Goal: Transaction & Acquisition: Download file/media

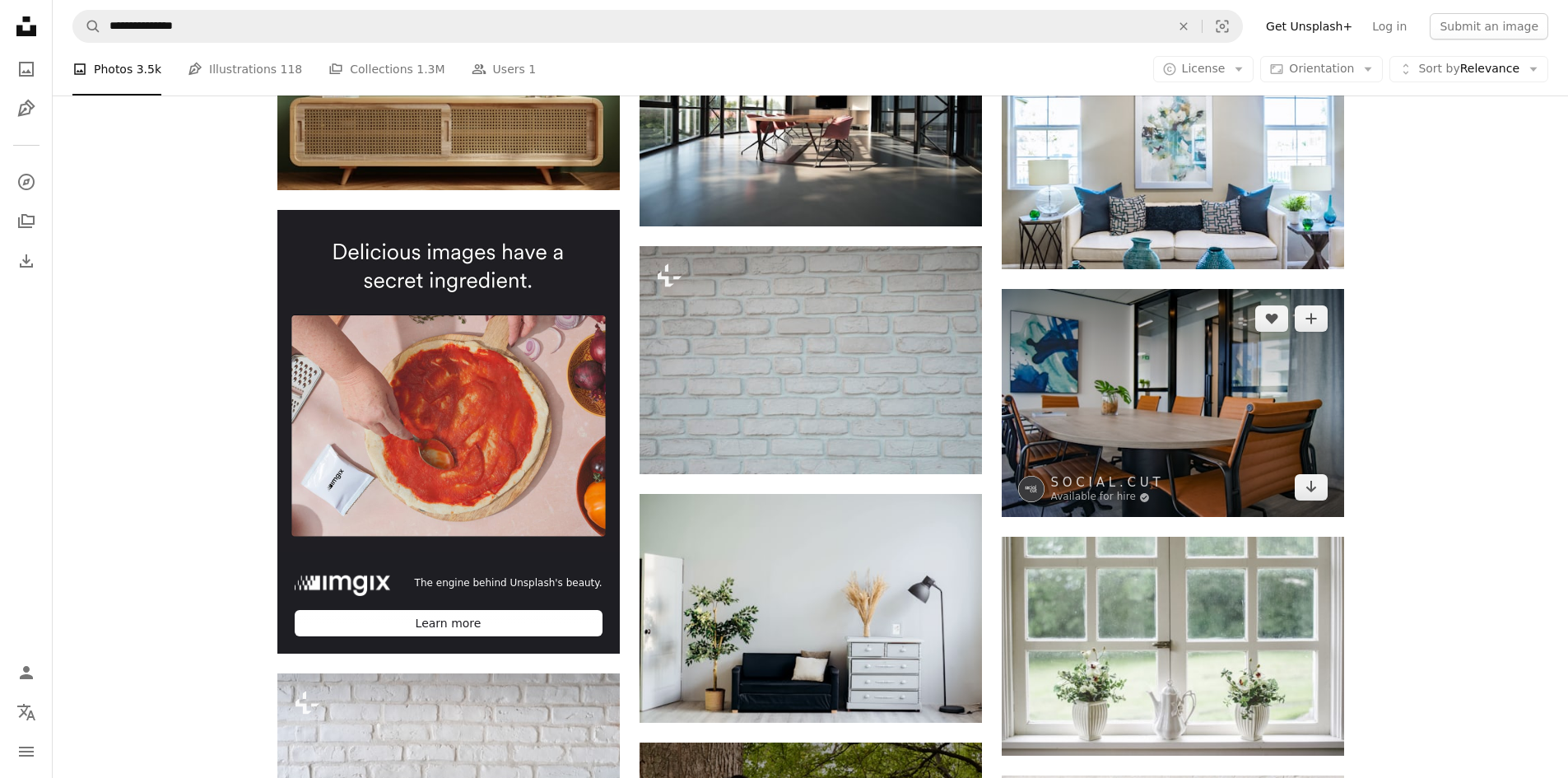
scroll to position [2380, 0]
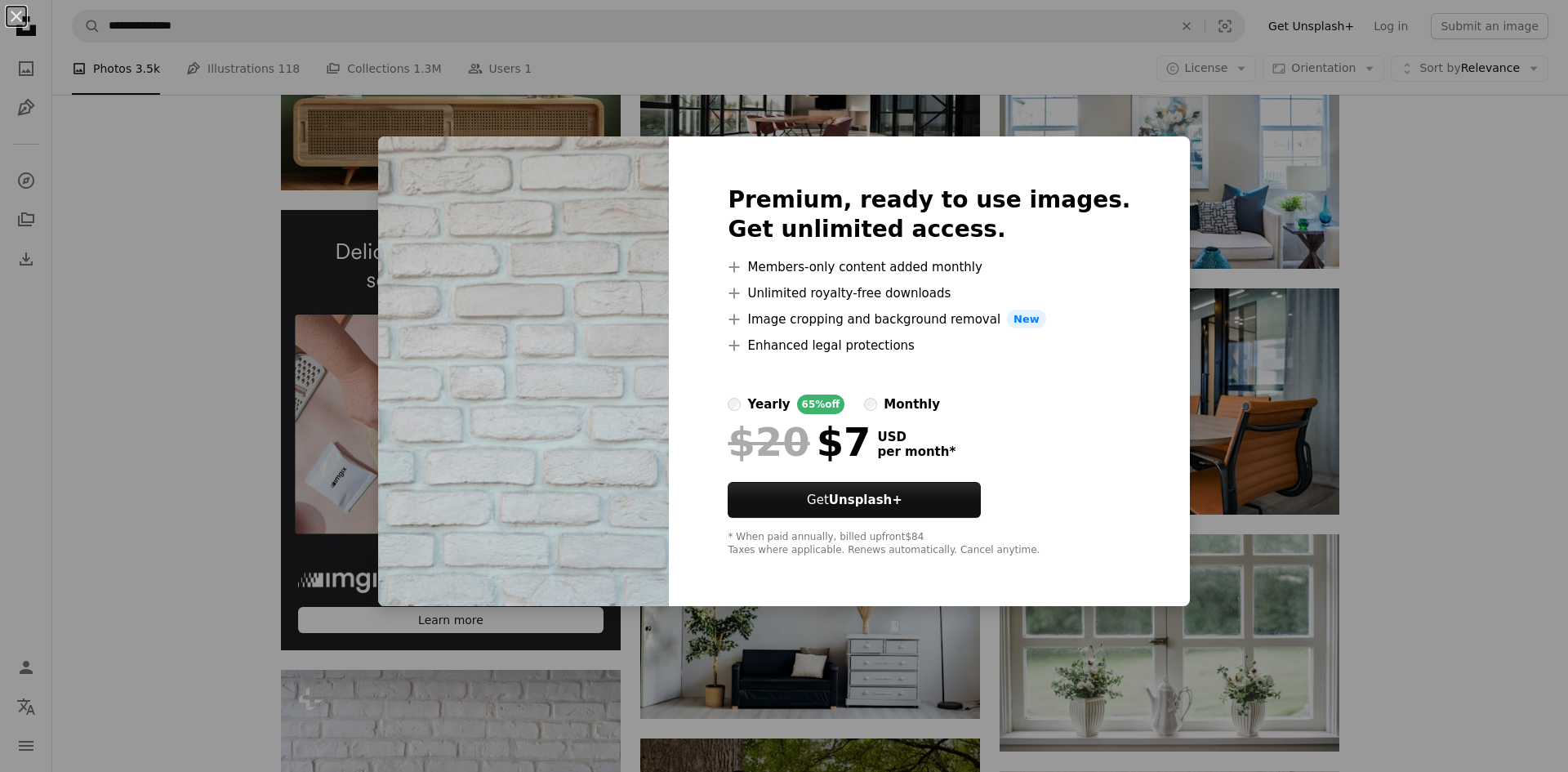
click at [1436, 417] on div "An X shape Premium, ready to use images. Get unlimited access. A plus sign Memb…" at bounding box center [784, 386] width 1568 height 772
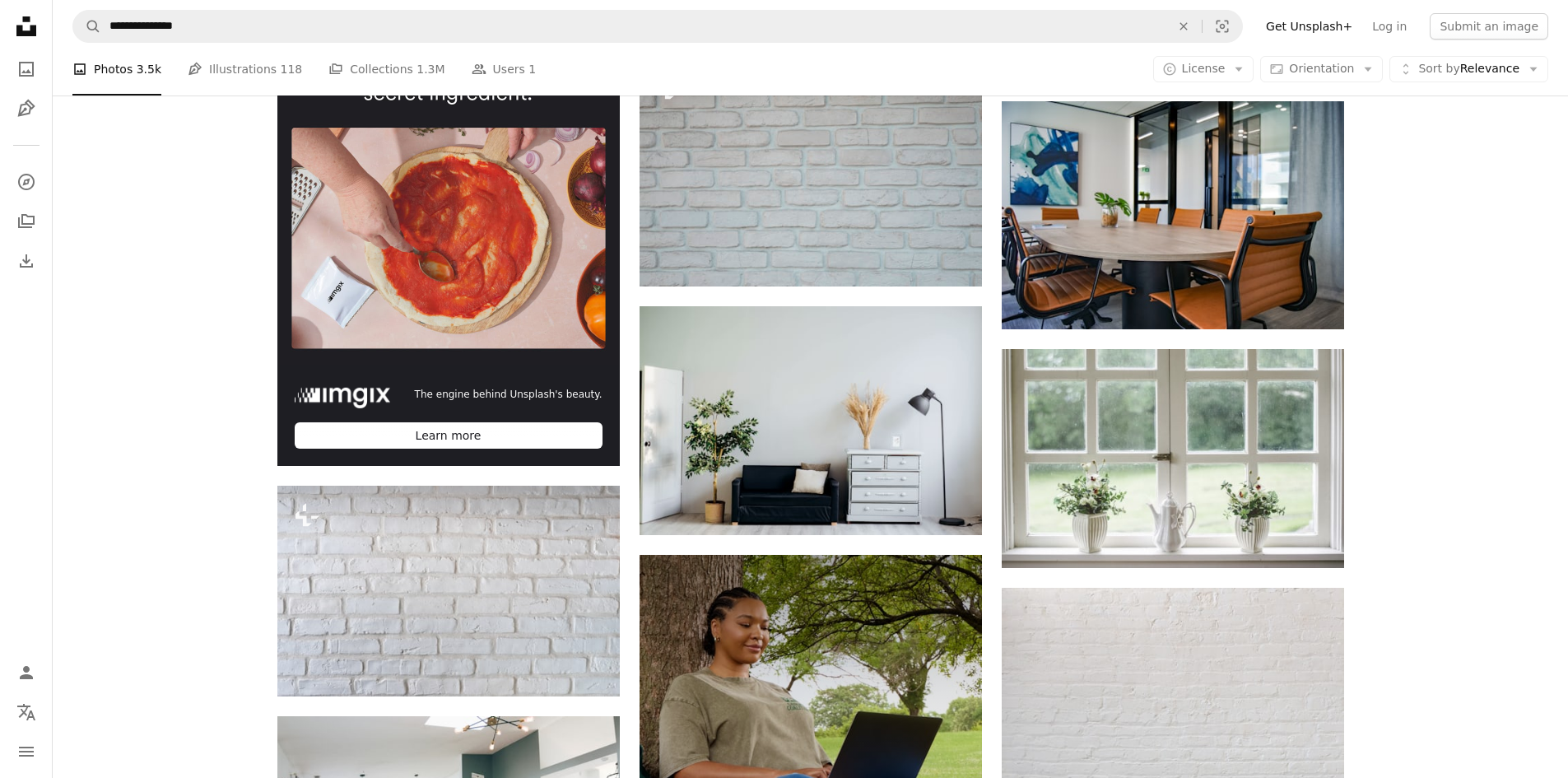
scroll to position [2627, 0]
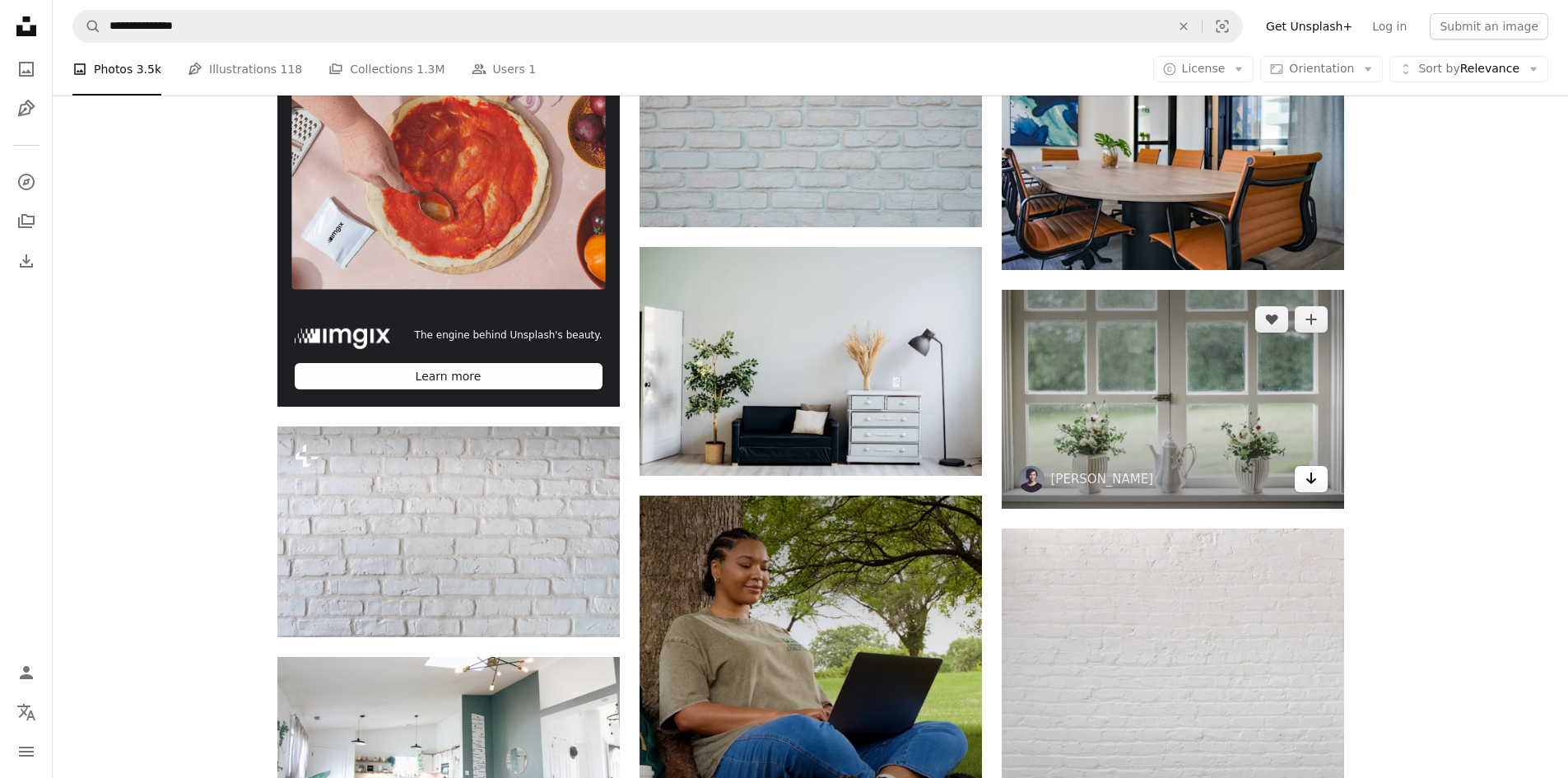
click at [1308, 484] on icon "Arrow pointing down" at bounding box center [1311, 478] width 13 height 20
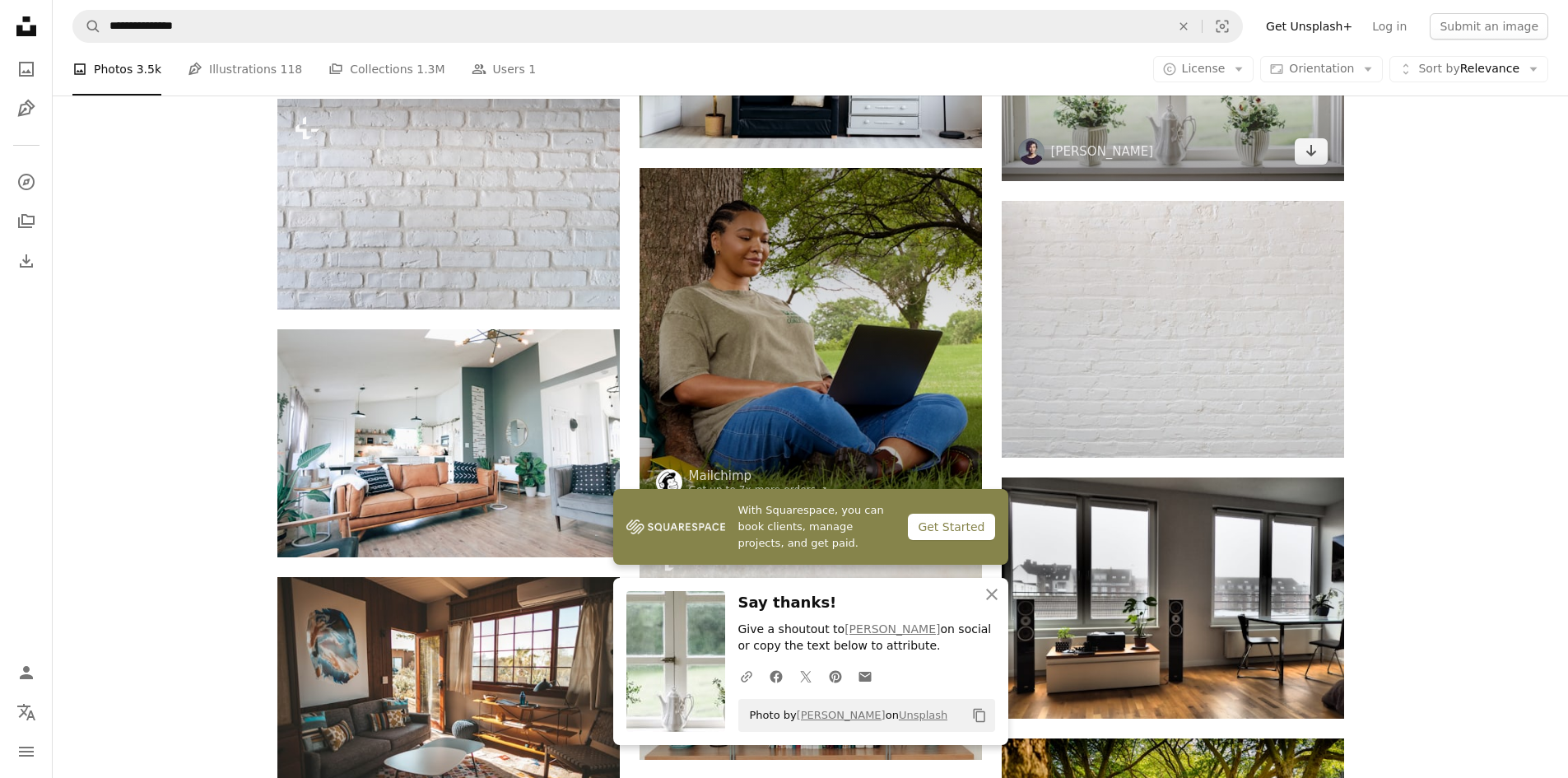
scroll to position [2956, 0]
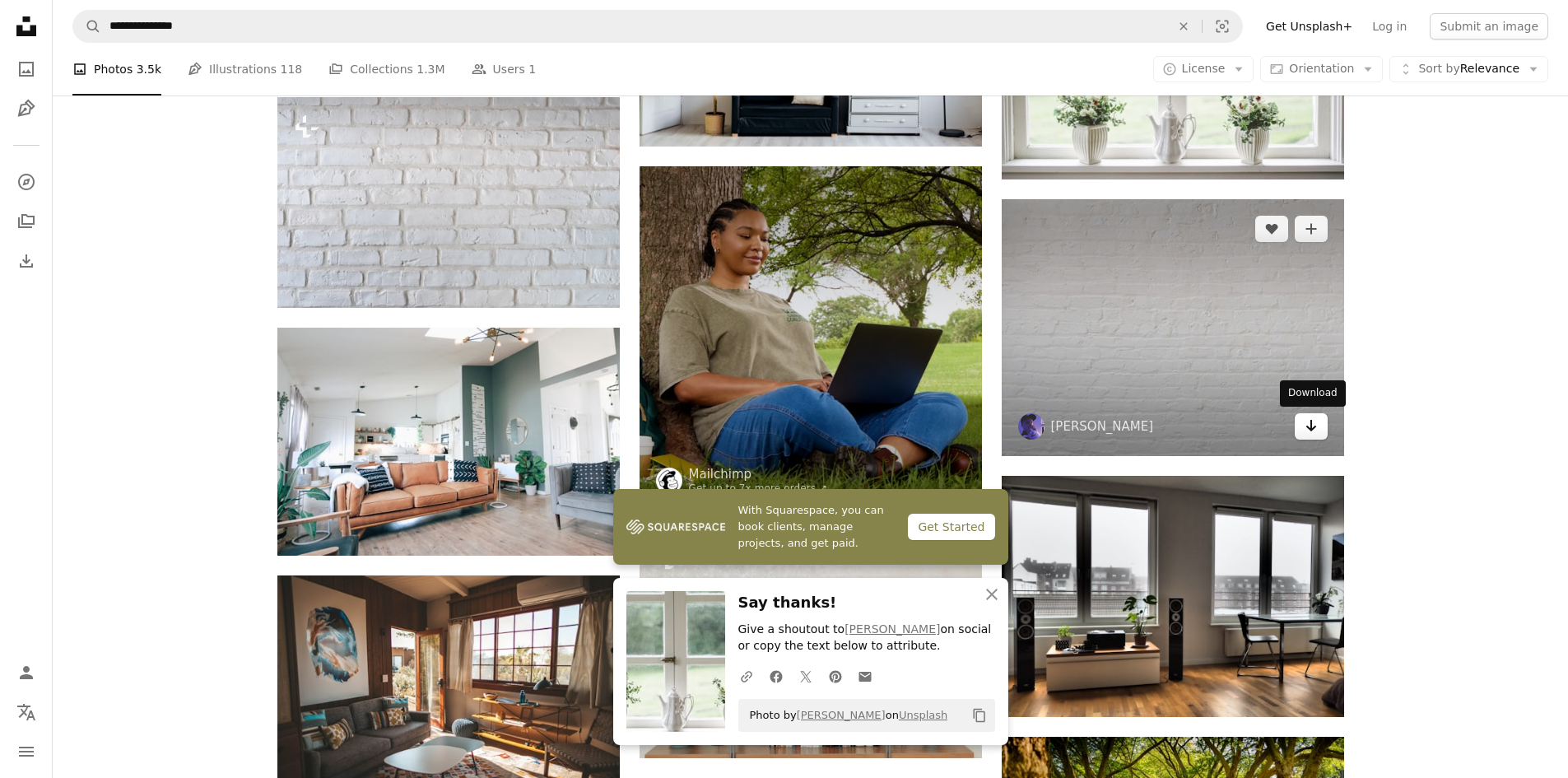
click at [1311, 432] on icon "Arrow pointing down" at bounding box center [1311, 425] width 13 height 20
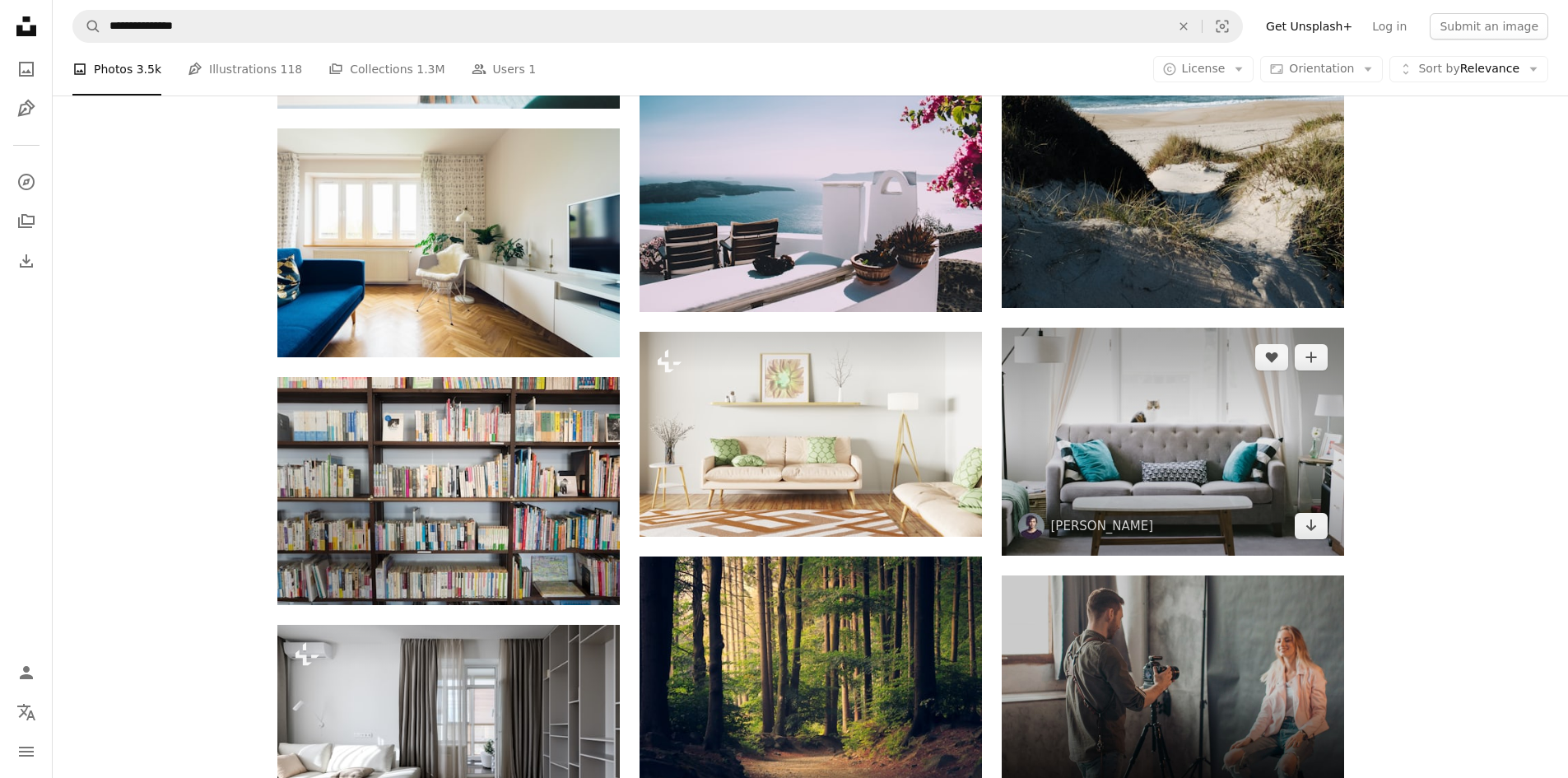
scroll to position [4191, 0]
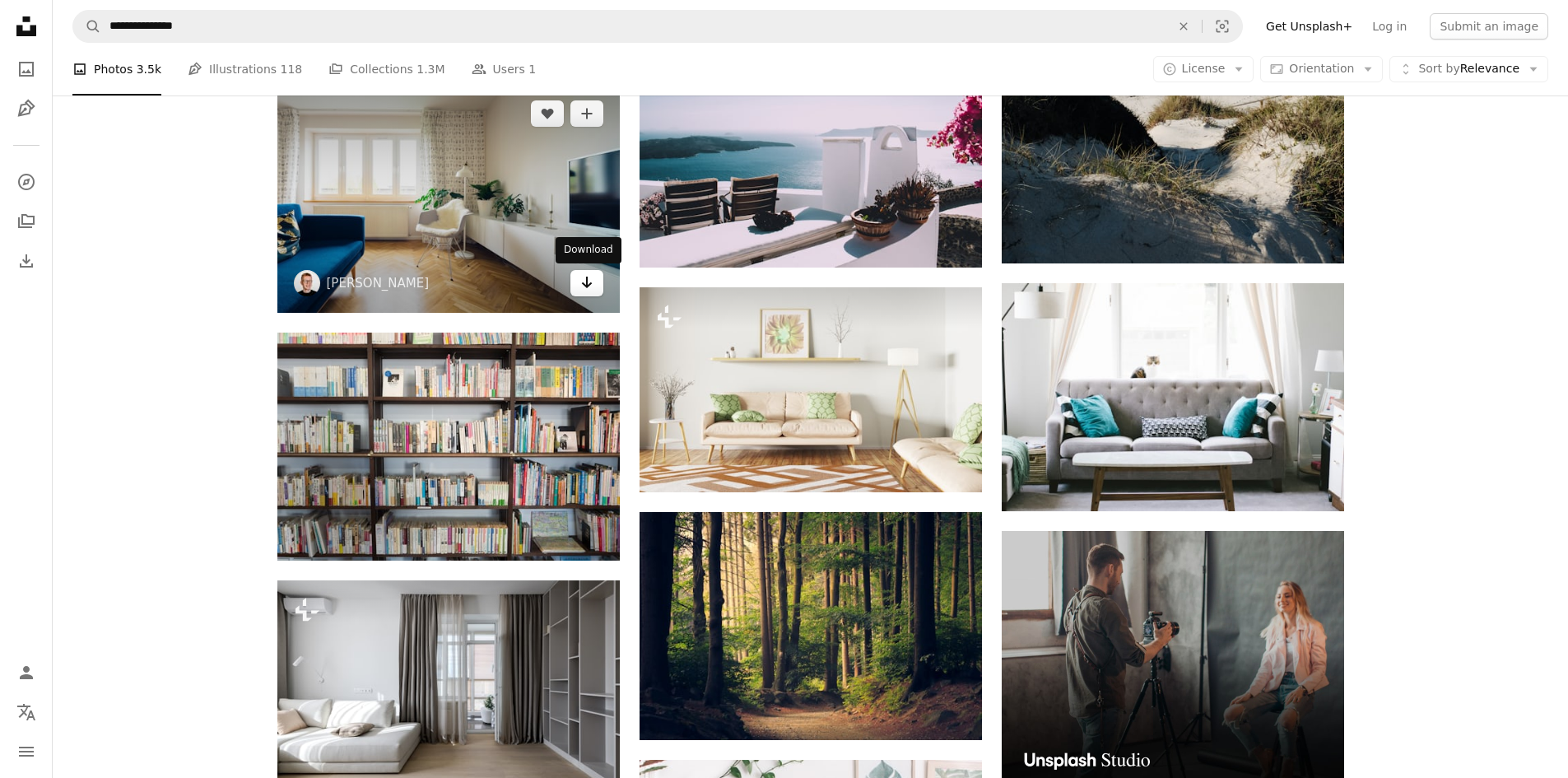
click at [590, 285] on icon "Download" at bounding box center [586, 282] width 10 height 11
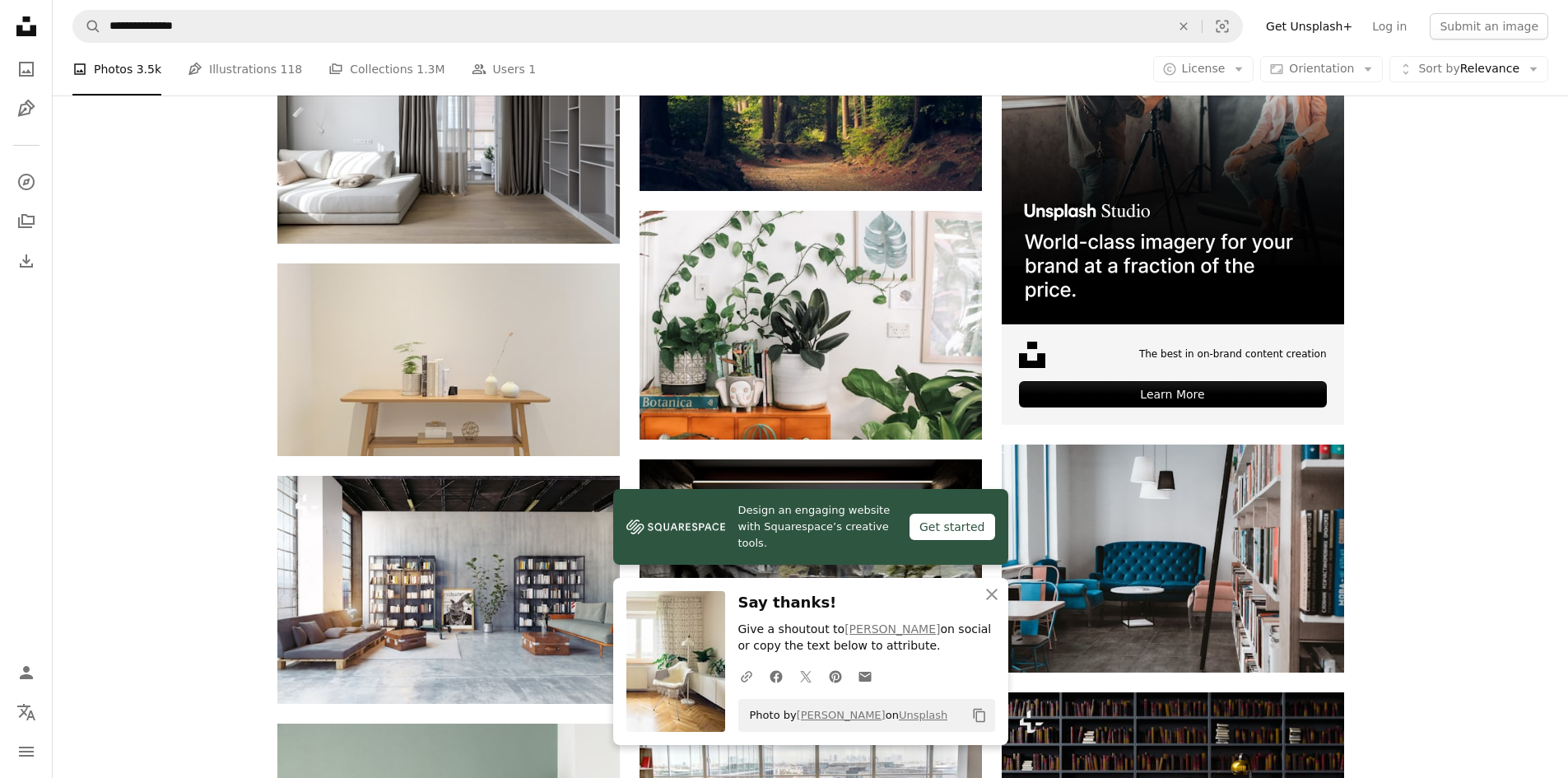
scroll to position [4767, 0]
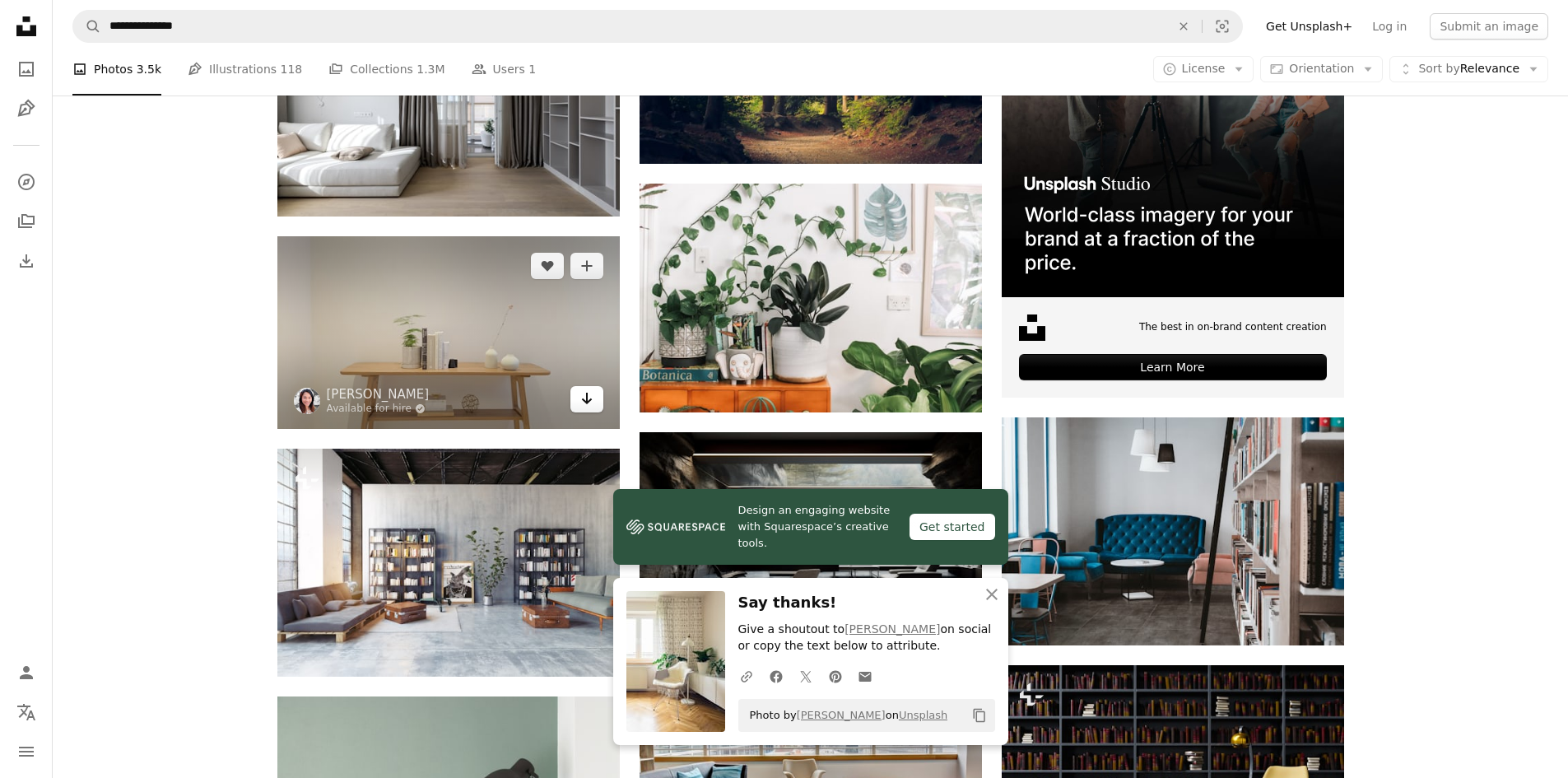
click at [595, 394] on link "Arrow pointing down" at bounding box center [586, 399] width 33 height 26
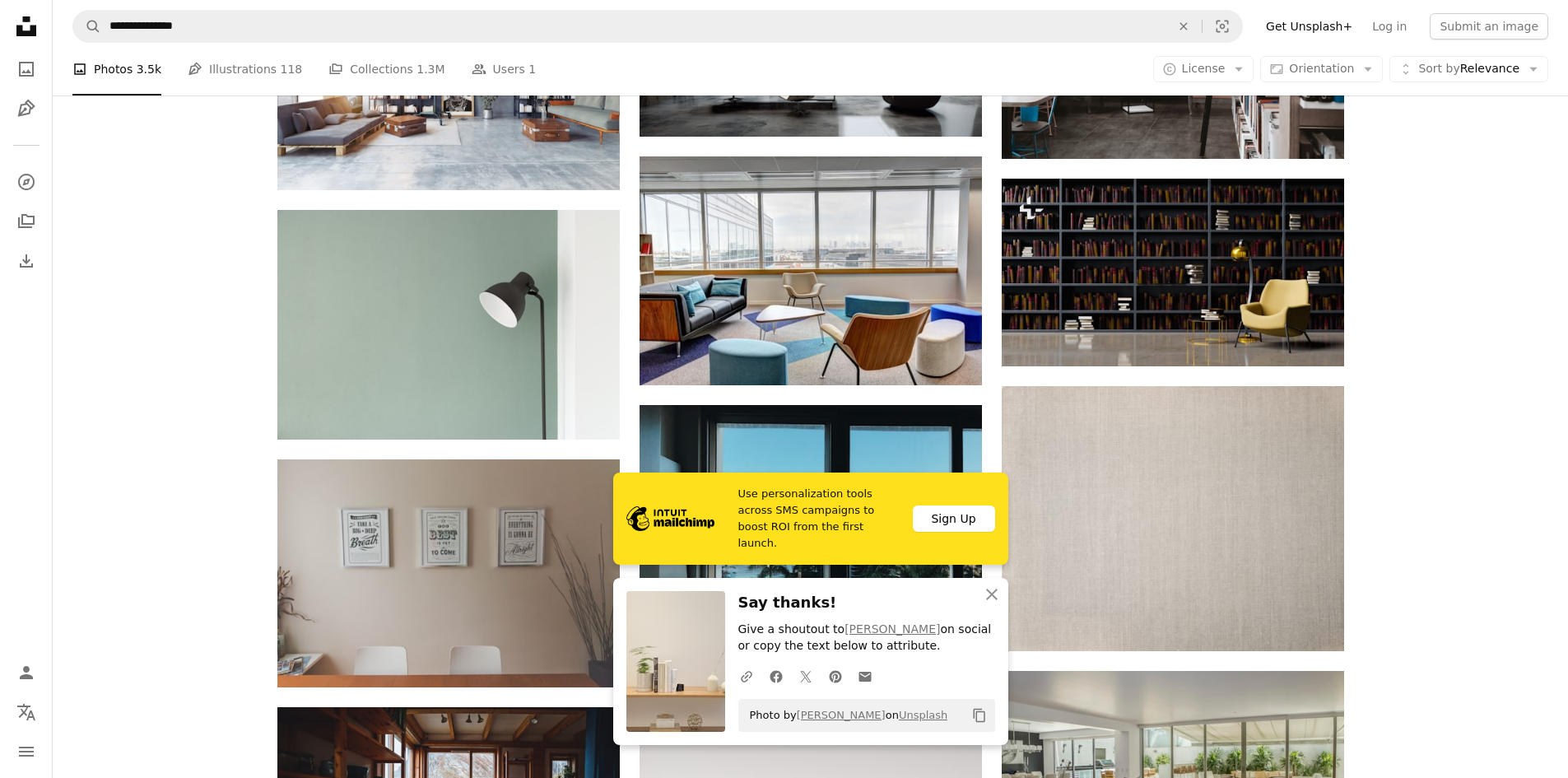
scroll to position [5261, 0]
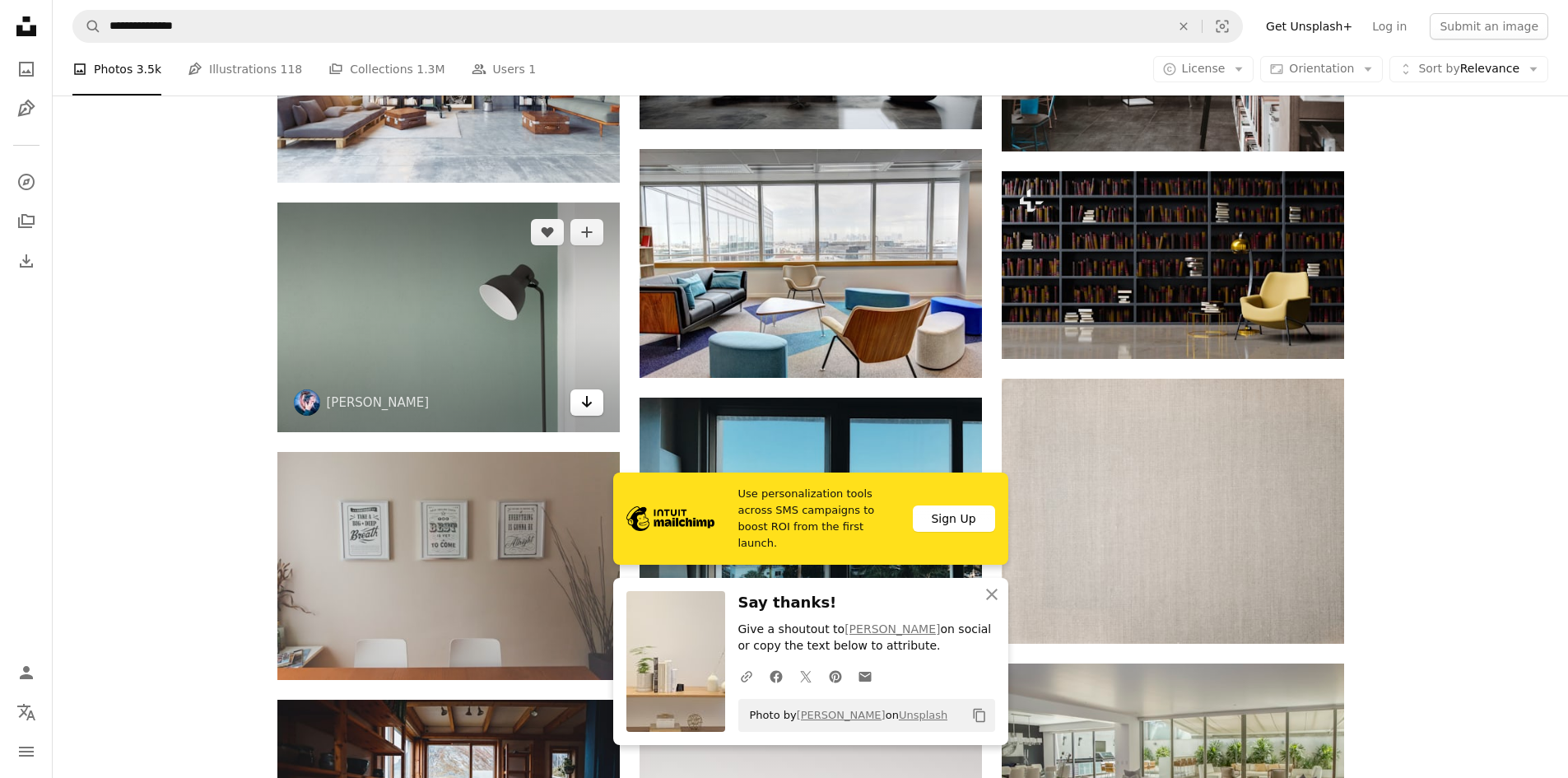
click at [586, 406] on icon "Arrow pointing down" at bounding box center [587, 402] width 13 height 20
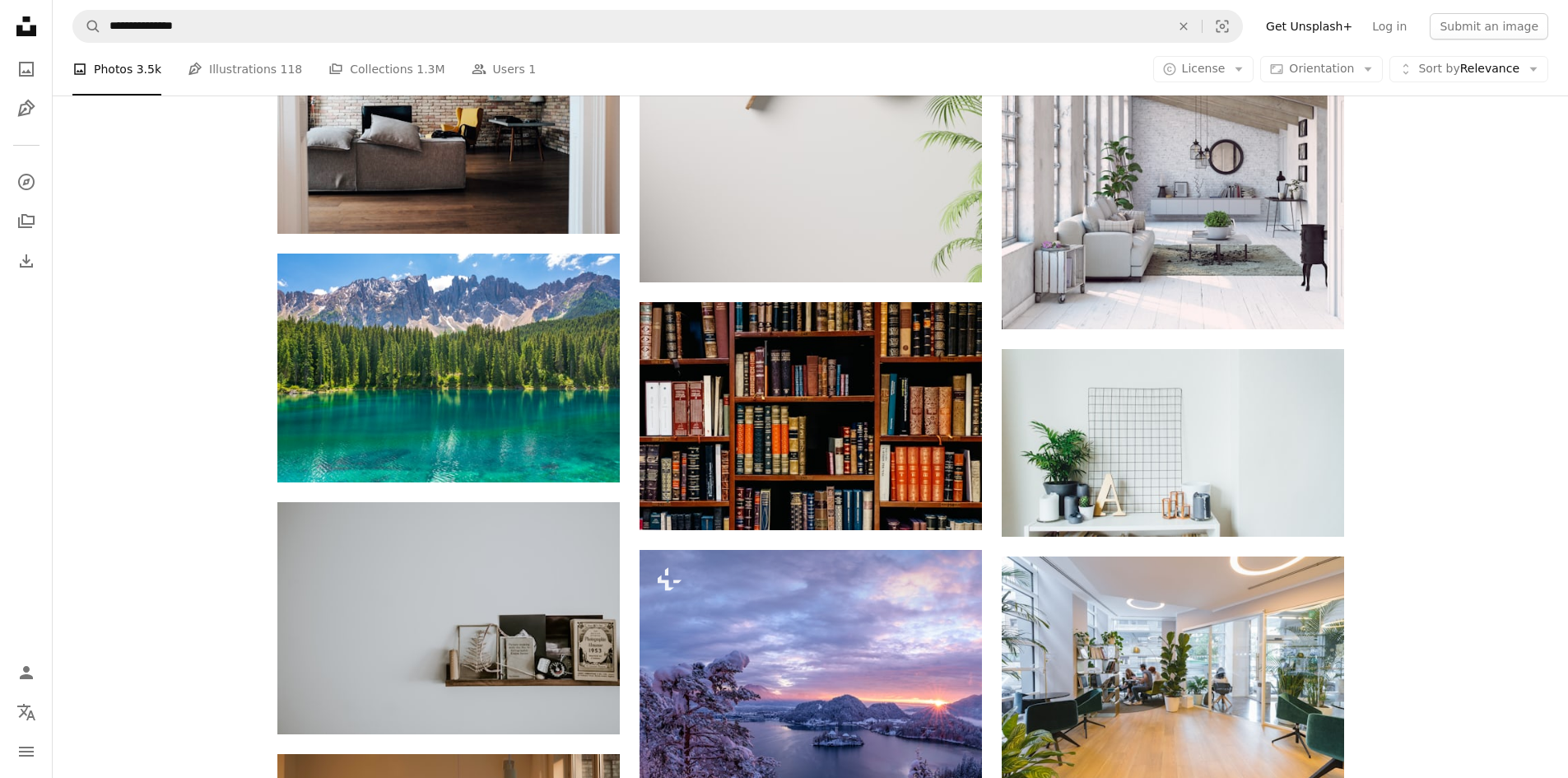
scroll to position [6248, 0]
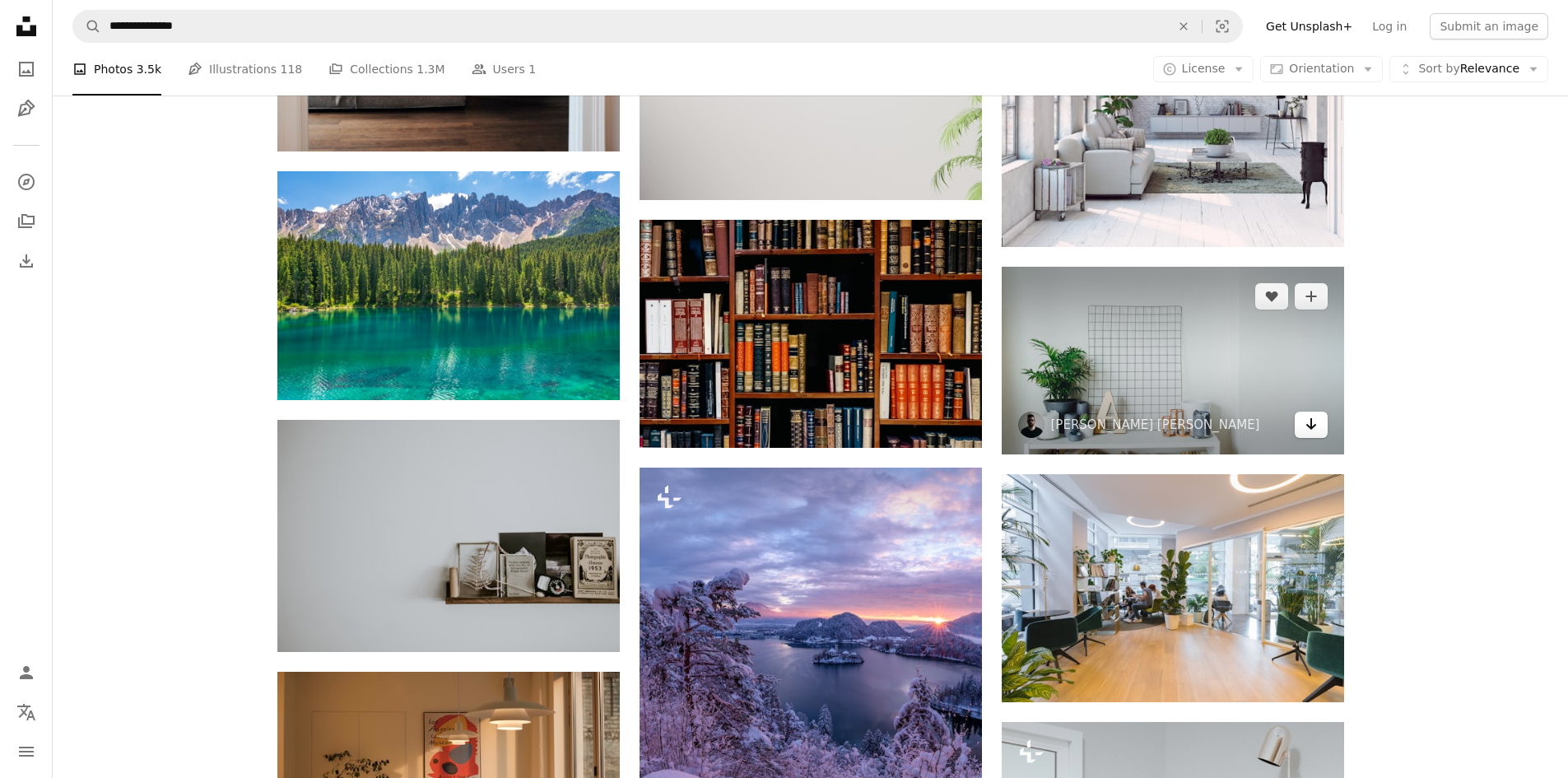
click at [1309, 423] on icon "Arrow pointing down" at bounding box center [1311, 423] width 13 height 20
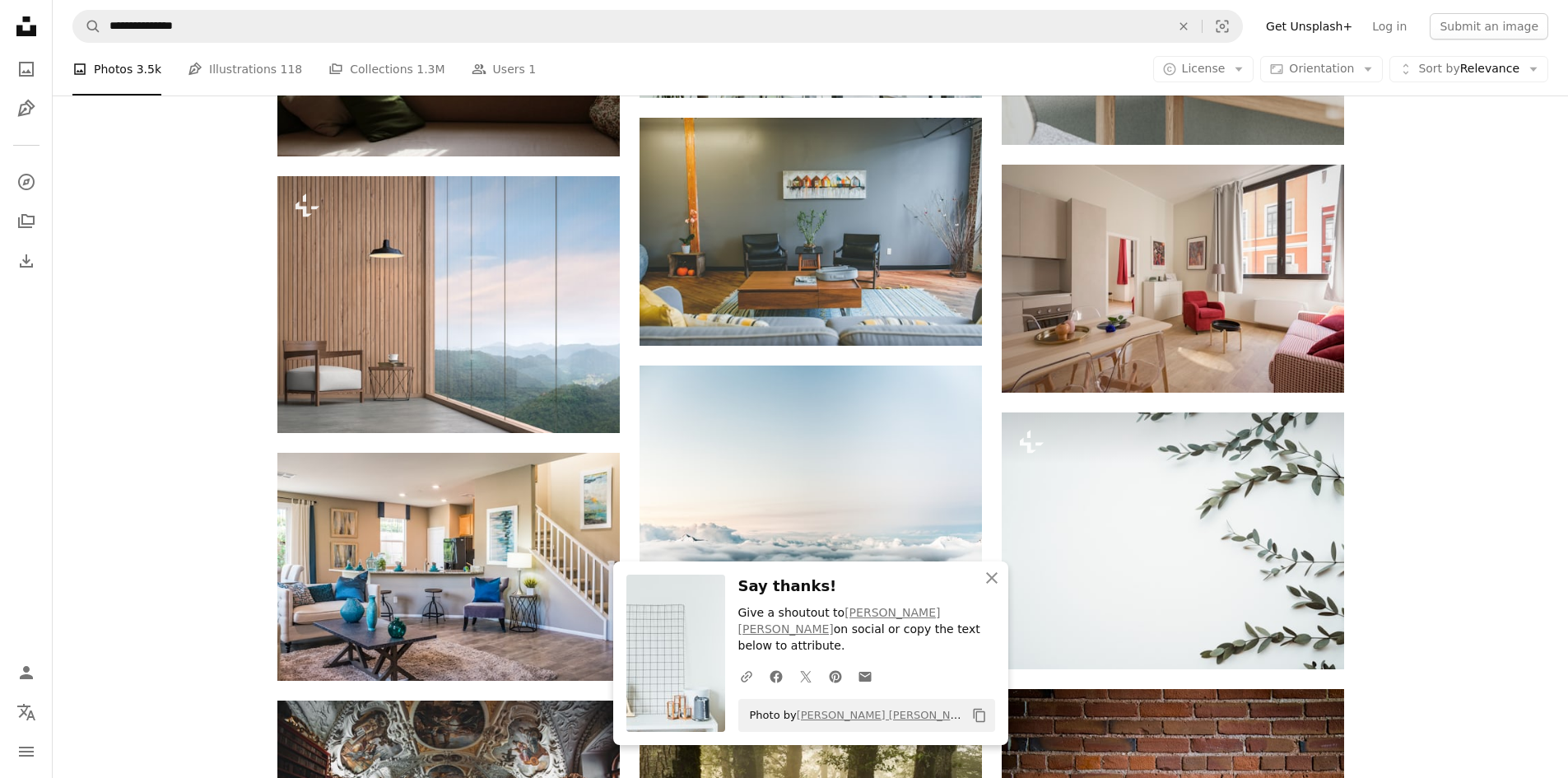
scroll to position [7484, 0]
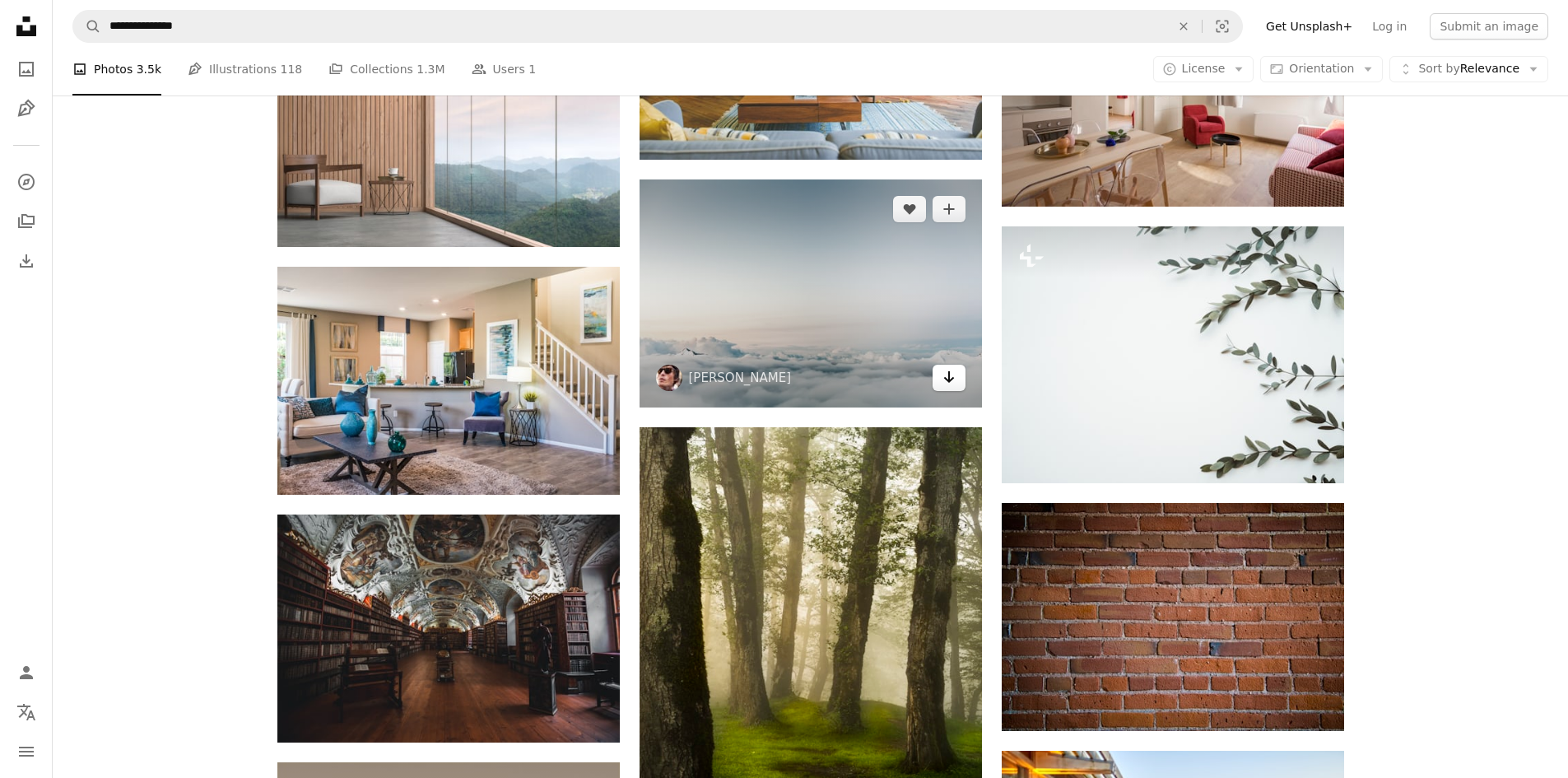
click at [947, 378] on icon "Arrow pointing down" at bounding box center [949, 376] width 13 height 20
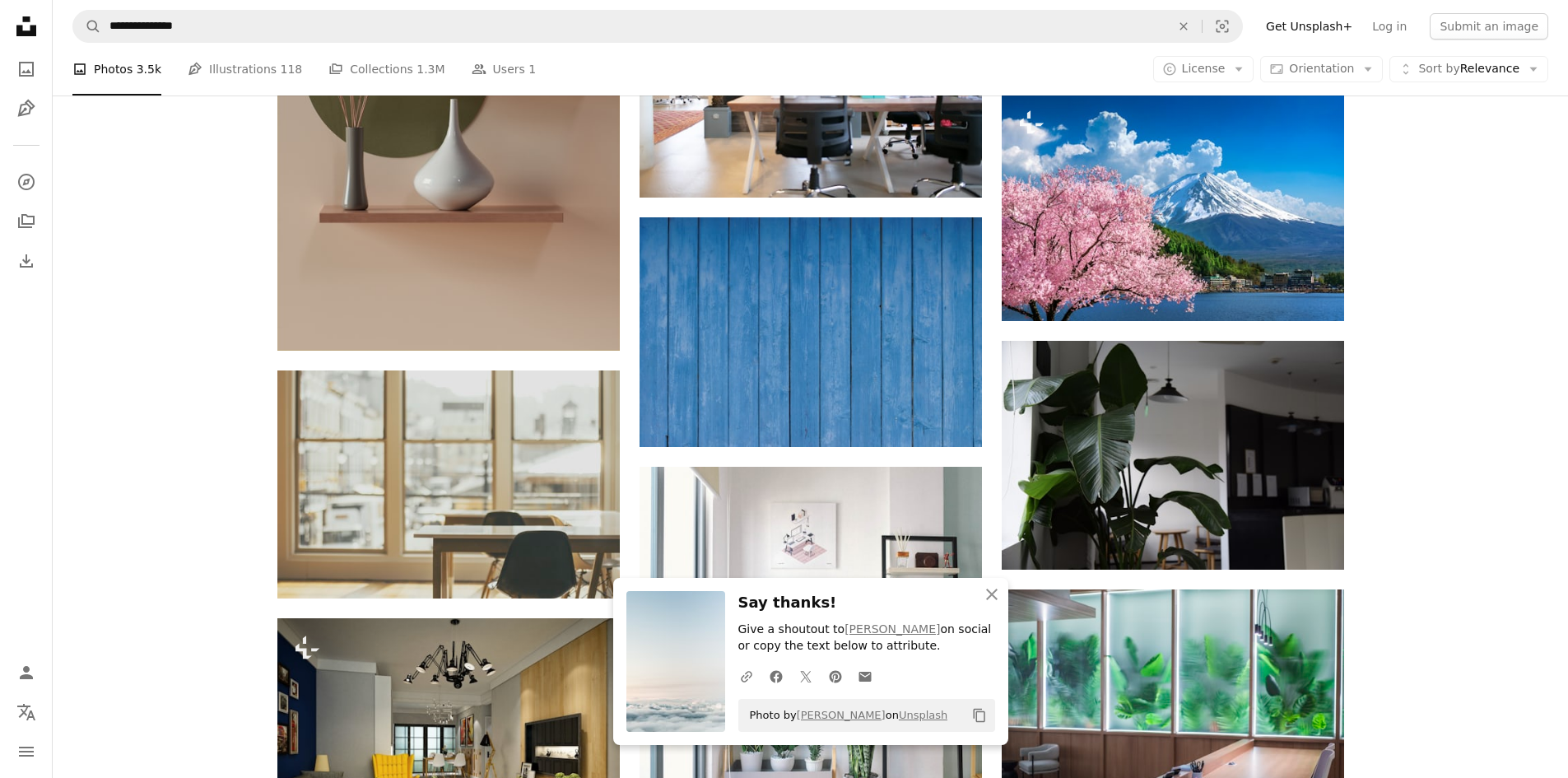
scroll to position [8471, 0]
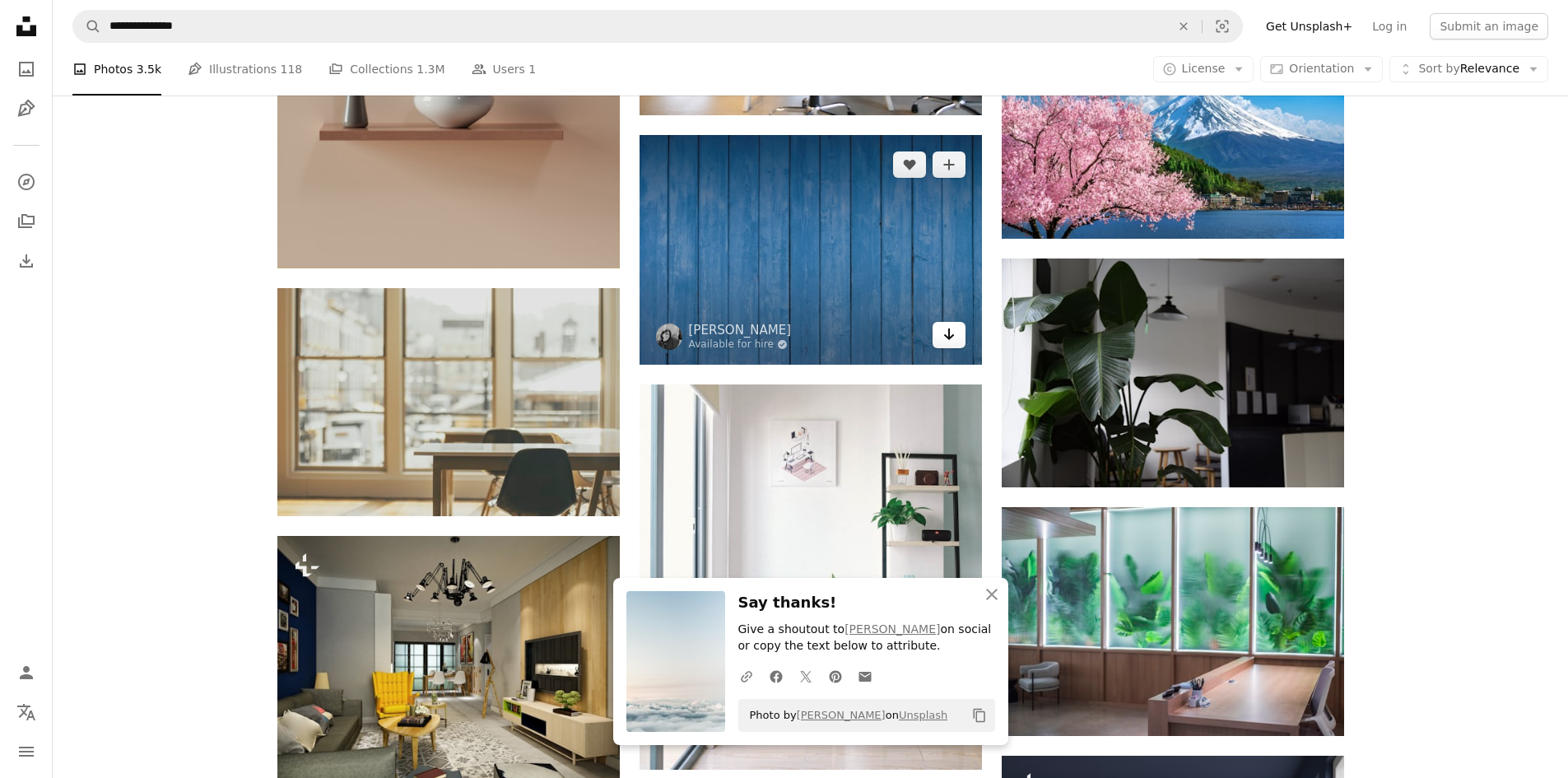
click at [952, 330] on icon "Arrow pointing down" at bounding box center [949, 334] width 13 height 20
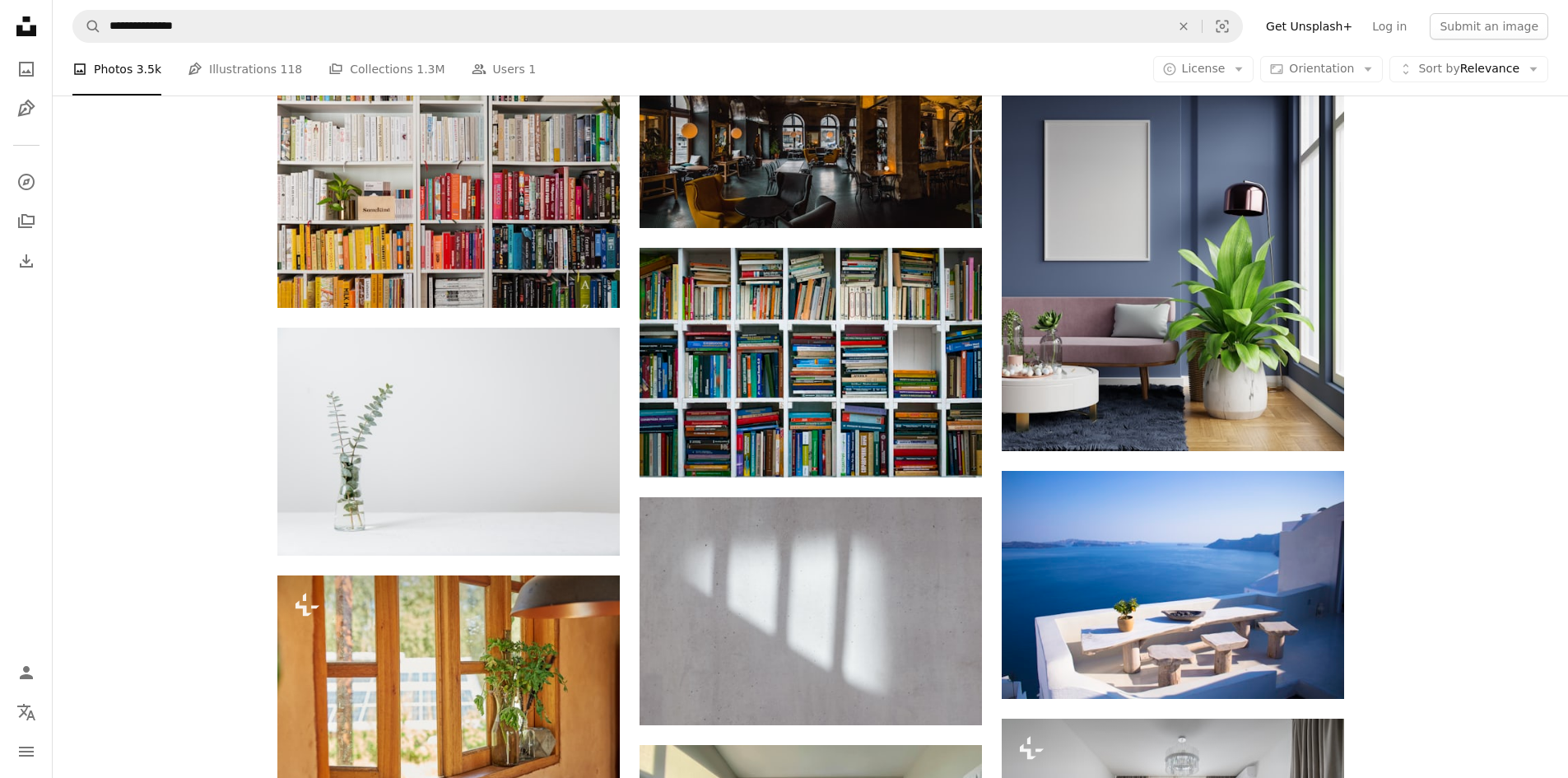
scroll to position [9212, 0]
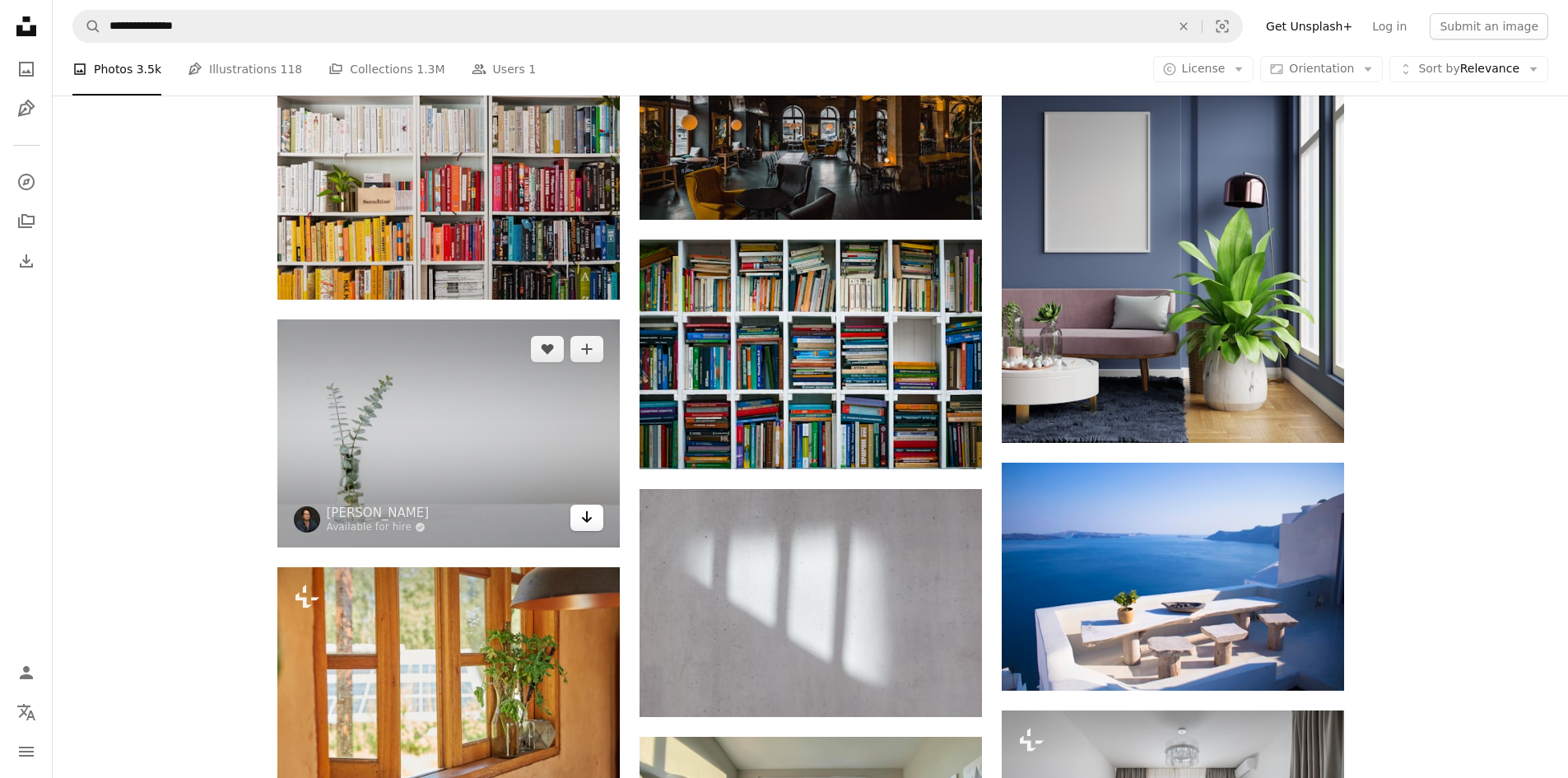
click at [581, 518] on icon "Arrow pointing down" at bounding box center [587, 516] width 13 height 20
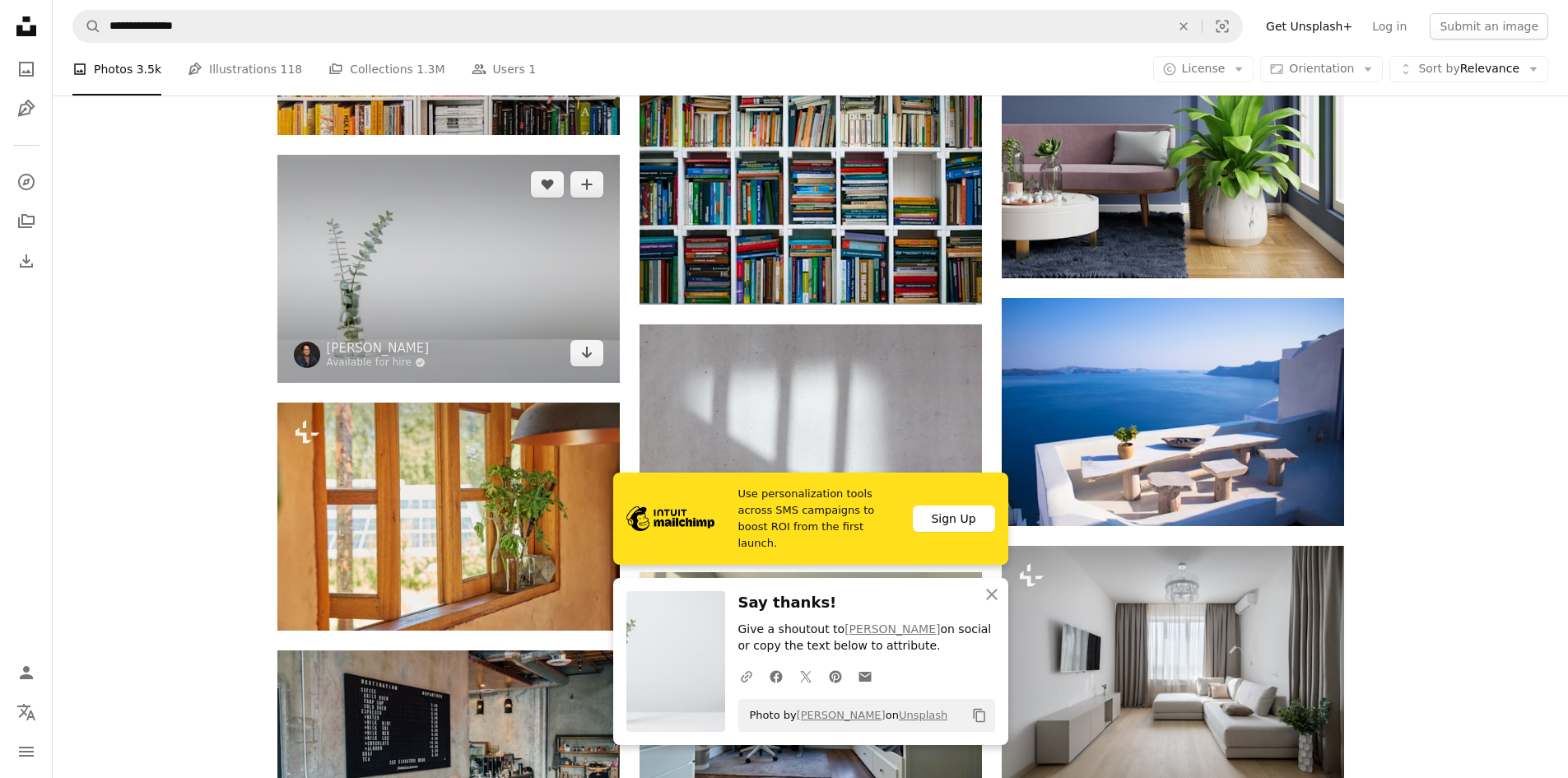
scroll to position [9624, 0]
